Goal: Task Accomplishment & Management: Manage account settings

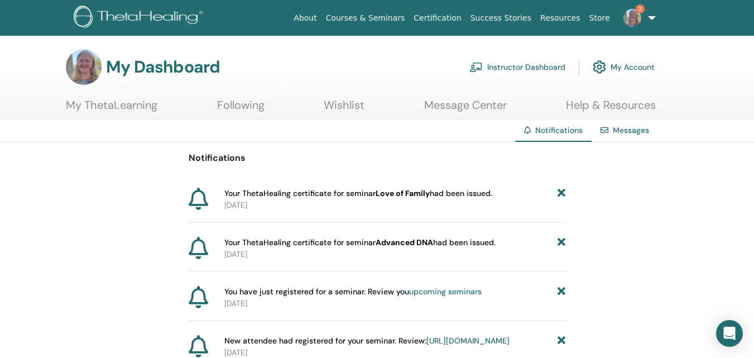
click at [563, 189] on icon at bounding box center [561, 193] width 8 height 12
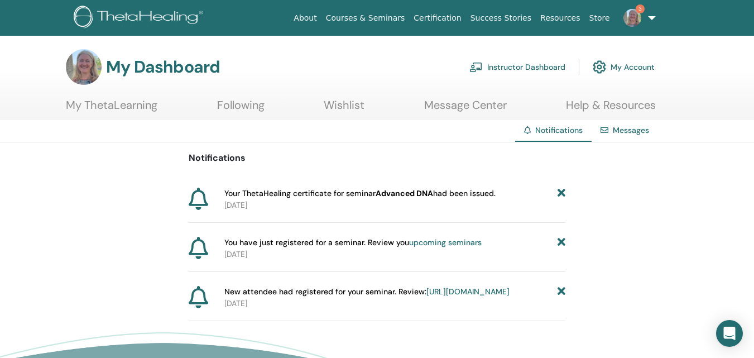
click at [563, 189] on icon at bounding box center [561, 193] width 8 height 12
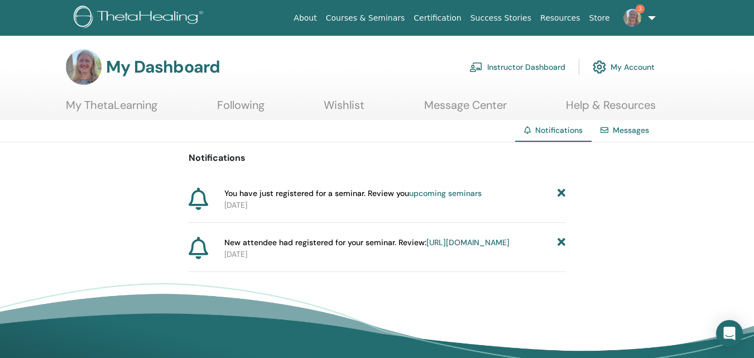
click at [563, 189] on icon at bounding box center [561, 193] width 8 height 12
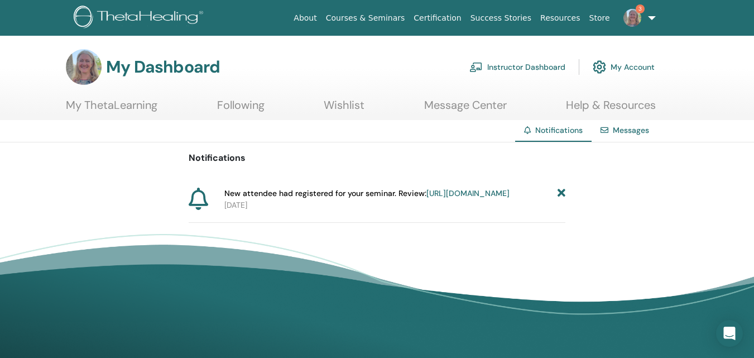
click at [426, 198] on link "[URL][DOMAIN_NAME]" at bounding box center [467, 193] width 83 height 10
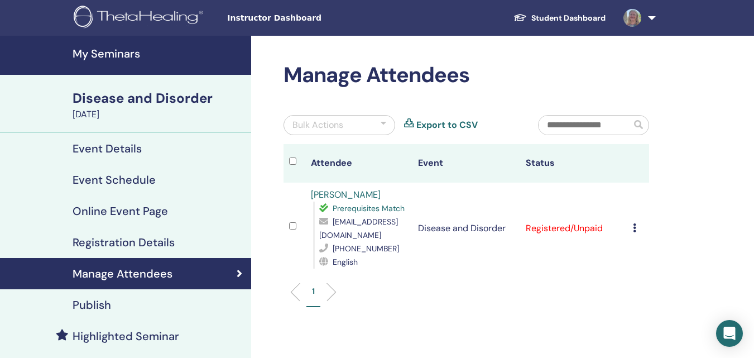
click at [114, 51] on h4 "My Seminars" at bounding box center [159, 53] width 172 height 13
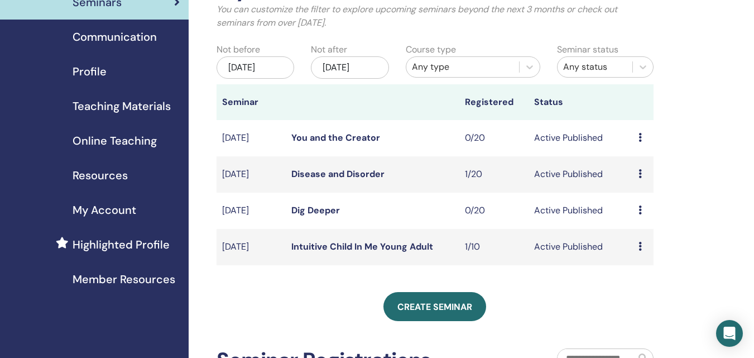
scroll to position [89, 0]
